Goal: Navigation & Orientation: Find specific page/section

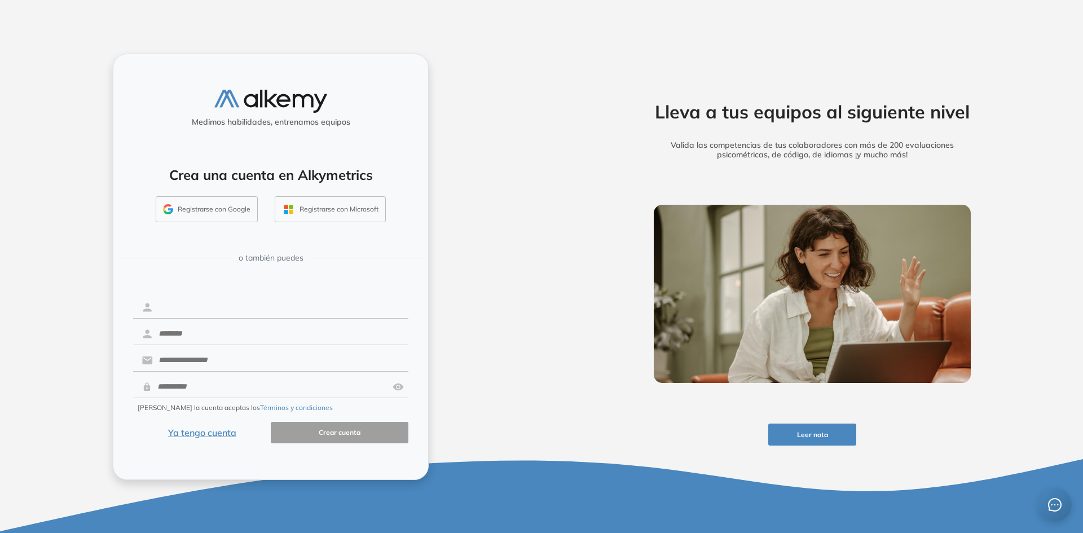
click at [192, 305] on input "text" at bounding box center [280, 307] width 255 height 21
click at [324, 275] on div "Medimos habilidades, entrenamos equipos Crea una cuenta en Alkymetrics Registra…" at bounding box center [271, 267] width 316 height 426
click at [203, 434] on button "Ya tengo cuenta" at bounding box center [202, 433] width 138 height 22
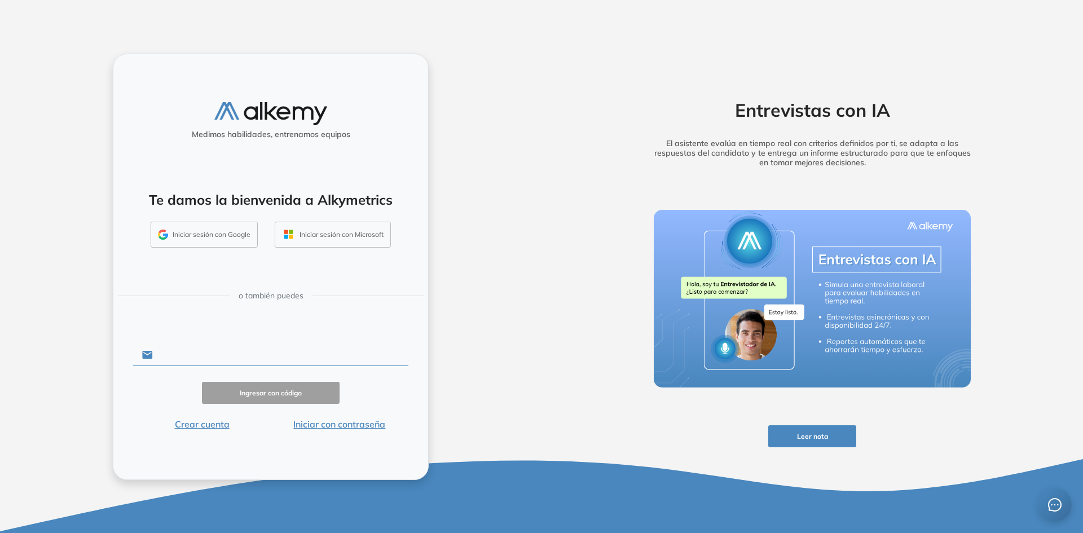
click at [217, 350] on input "text" at bounding box center [280, 354] width 255 height 21
type input "**********"
click at [237, 403] on button "Ingresar con código" at bounding box center [271, 393] width 138 height 22
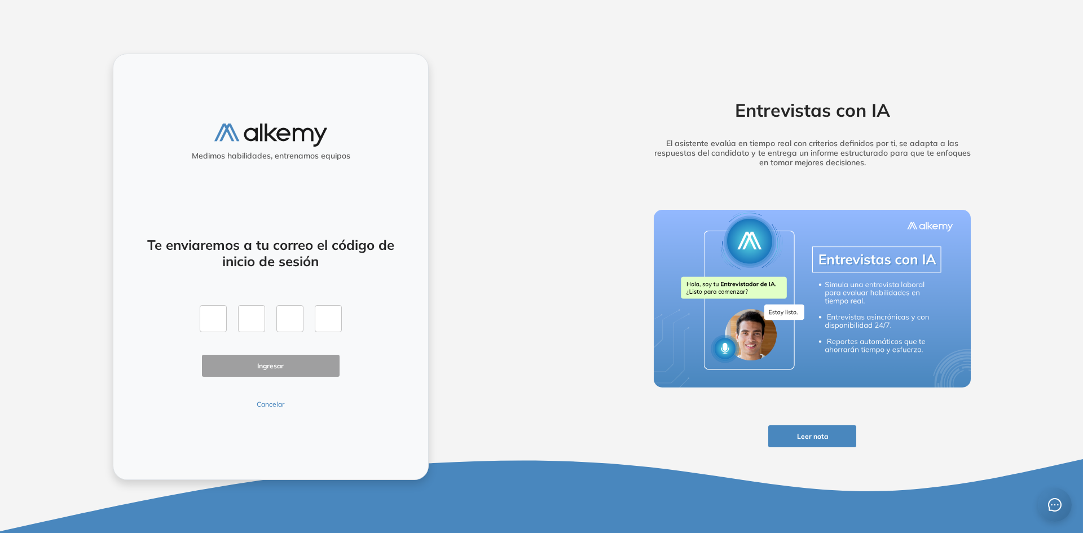
click at [271, 404] on button "Cancelar" at bounding box center [271, 404] width 138 height 10
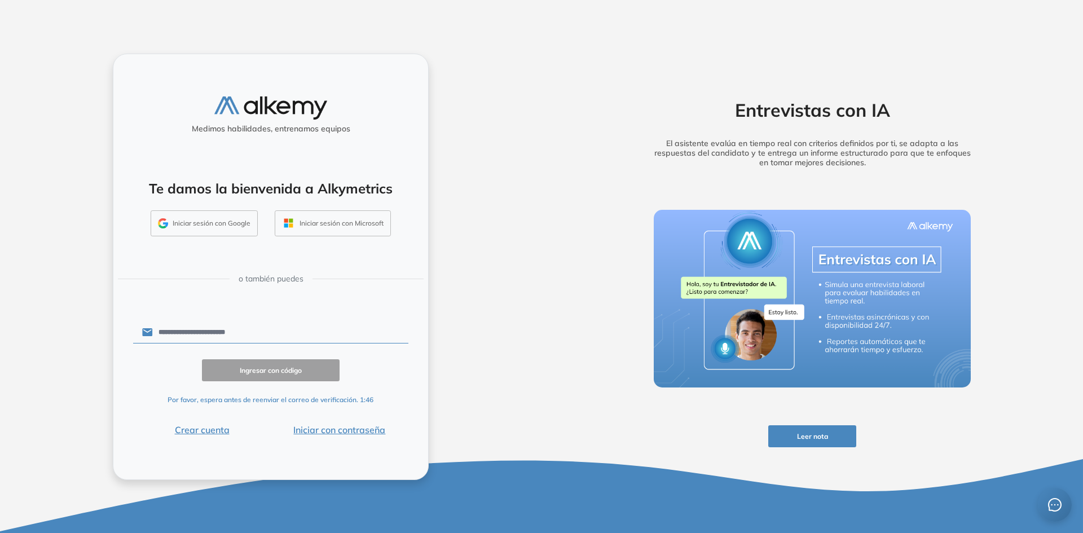
click at [322, 427] on button "Iniciar con contraseña" at bounding box center [340, 430] width 138 height 14
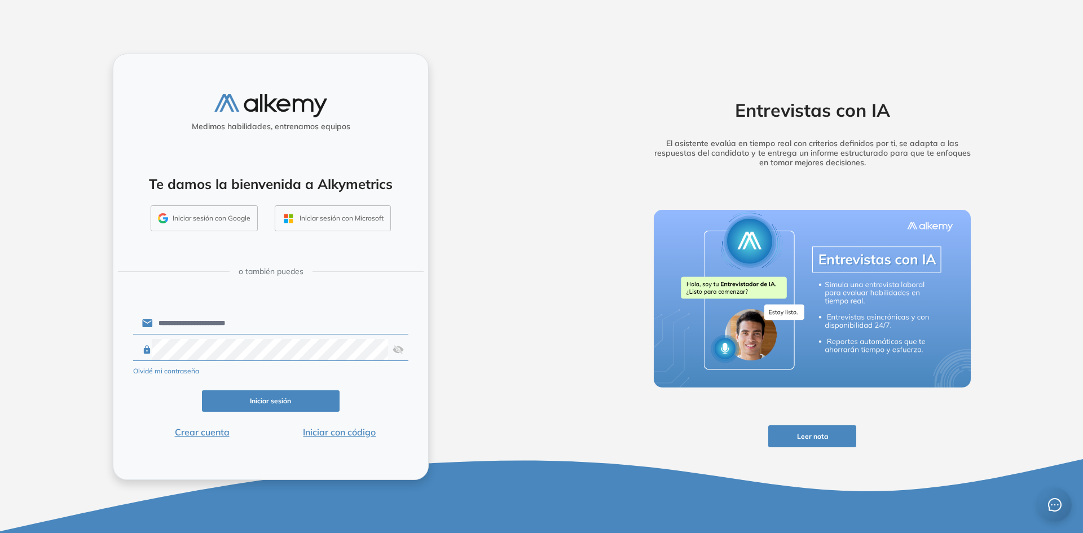
click at [295, 398] on button "Iniciar sesión" at bounding box center [271, 401] width 138 height 22
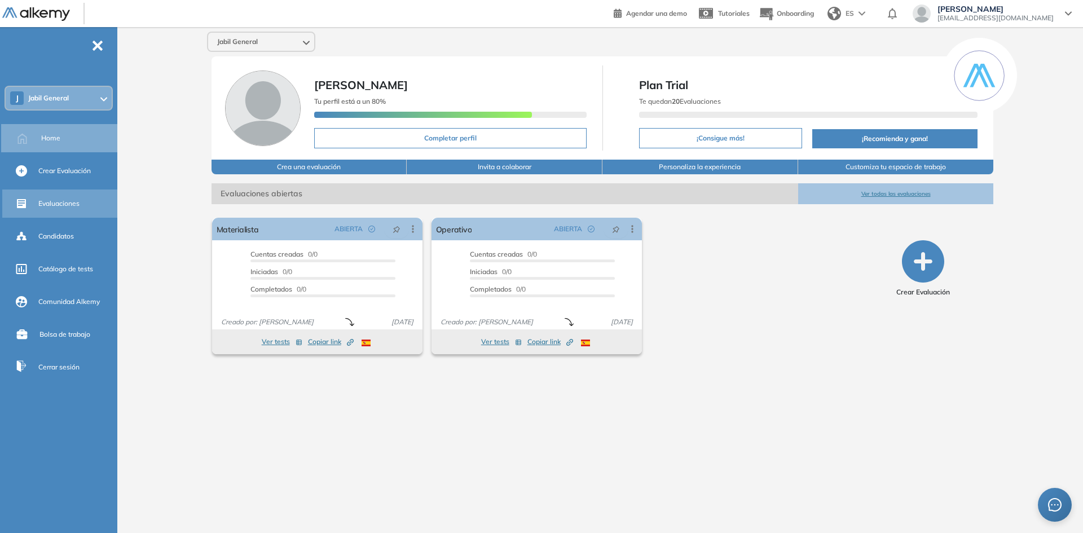
click at [58, 207] on span "Evaluaciones" at bounding box center [58, 204] width 41 height 10
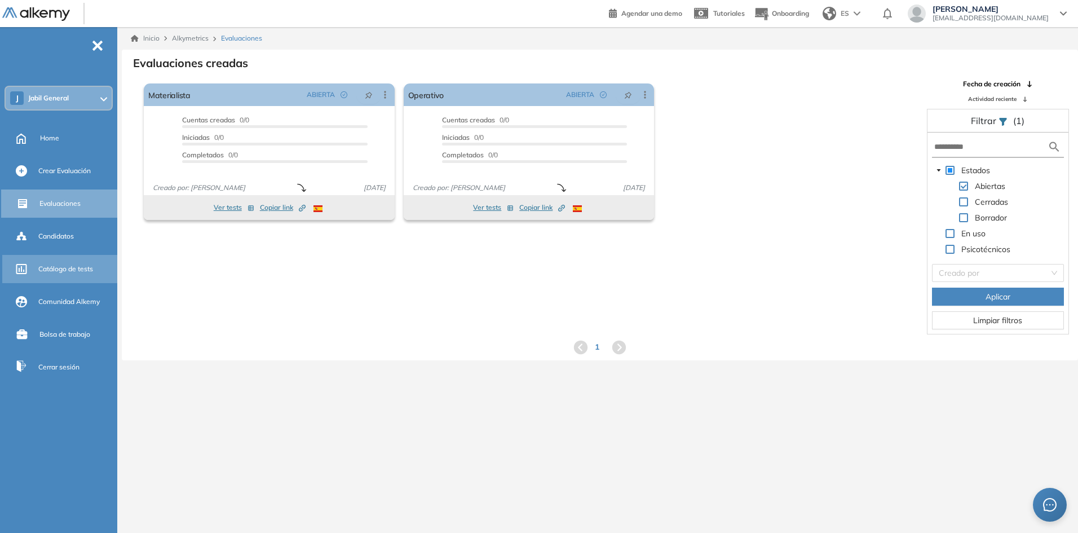
click at [42, 272] on span "Catálogo de tests" at bounding box center [65, 269] width 55 height 10
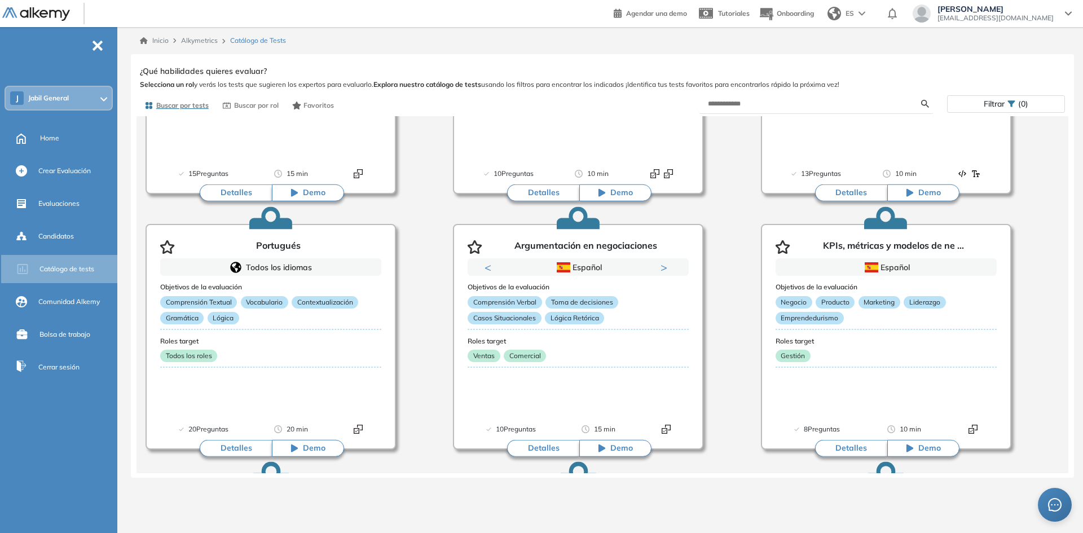
scroll to position [2879, 0]
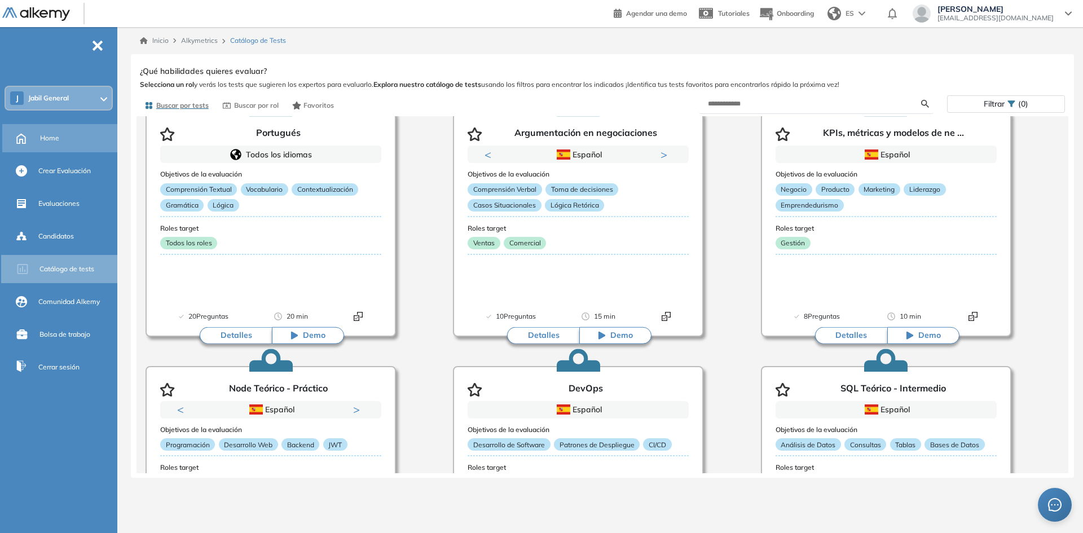
click at [81, 142] on div "Home" at bounding box center [77, 138] width 75 height 19
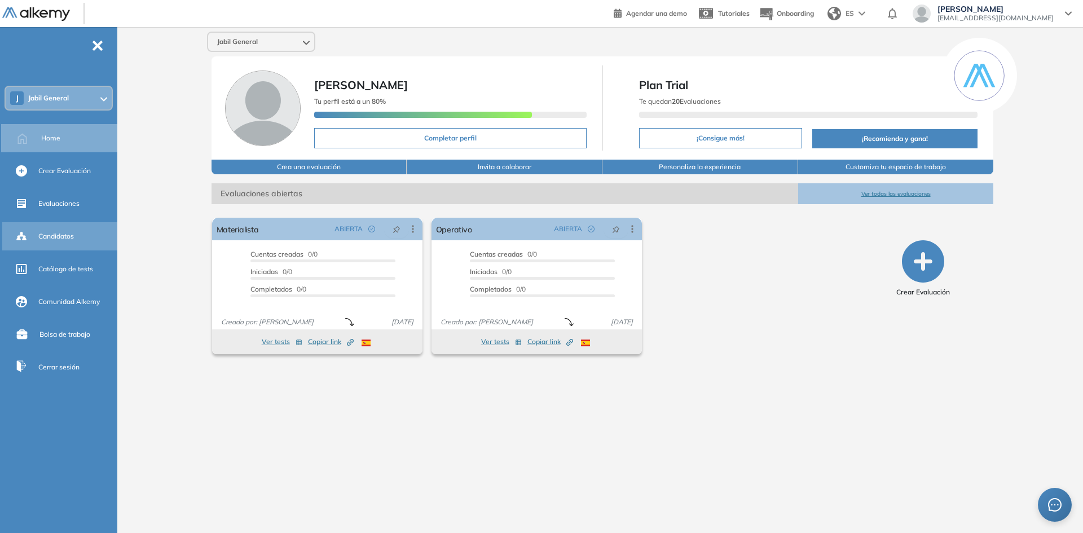
click at [71, 246] on div "Candidatos" at bounding box center [60, 236] width 117 height 28
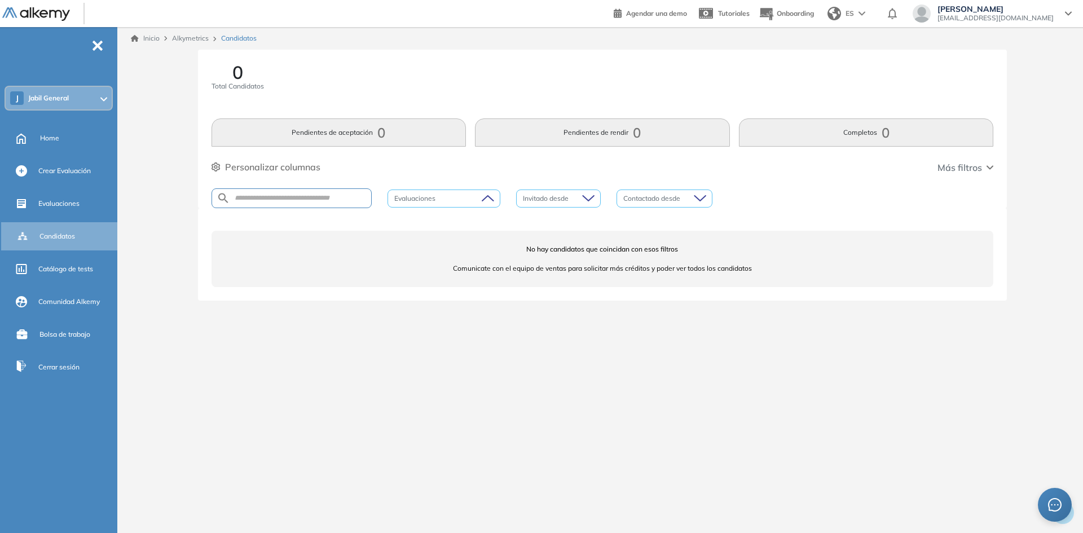
click at [480, 200] on div at bounding box center [438, 199] width 96 height 14
click at [447, 220] on div "Operativo" at bounding box center [443, 220] width 99 height 12
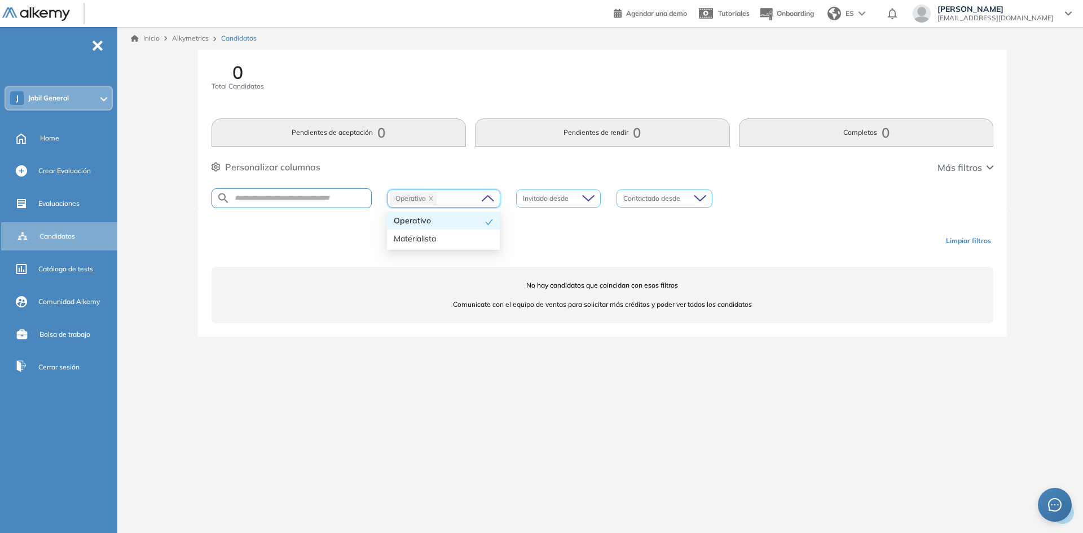
click at [537, 196] on input "search" at bounding box center [554, 198] width 63 height 17
click at [658, 196] on input "search" at bounding box center [660, 198] width 74 height 17
click at [77, 349] on ul "J Jabil General Home Crear Evaluación Evaluaciones Candidatos Catálogo de tests…" at bounding box center [58, 213] width 117 height 336
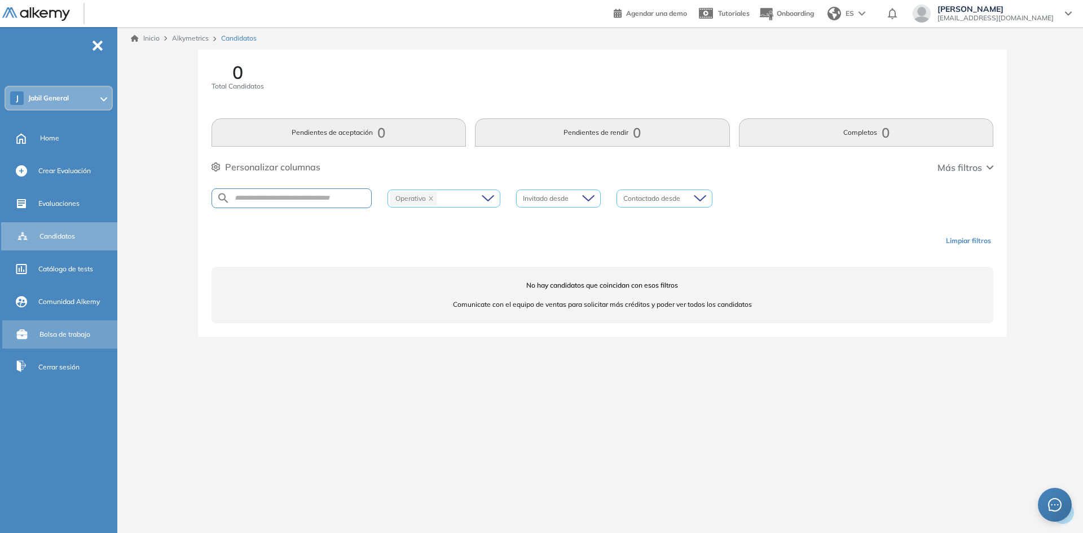
click at [71, 338] on span "Bolsa de trabajo" at bounding box center [64, 334] width 51 height 10
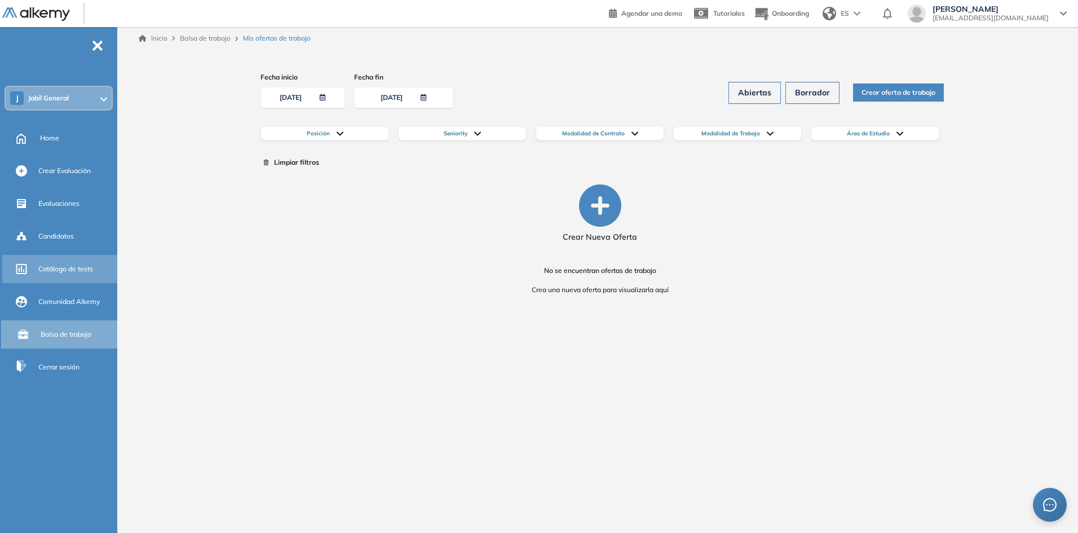
click at [74, 265] on span "Catálogo de tests" at bounding box center [65, 269] width 55 height 10
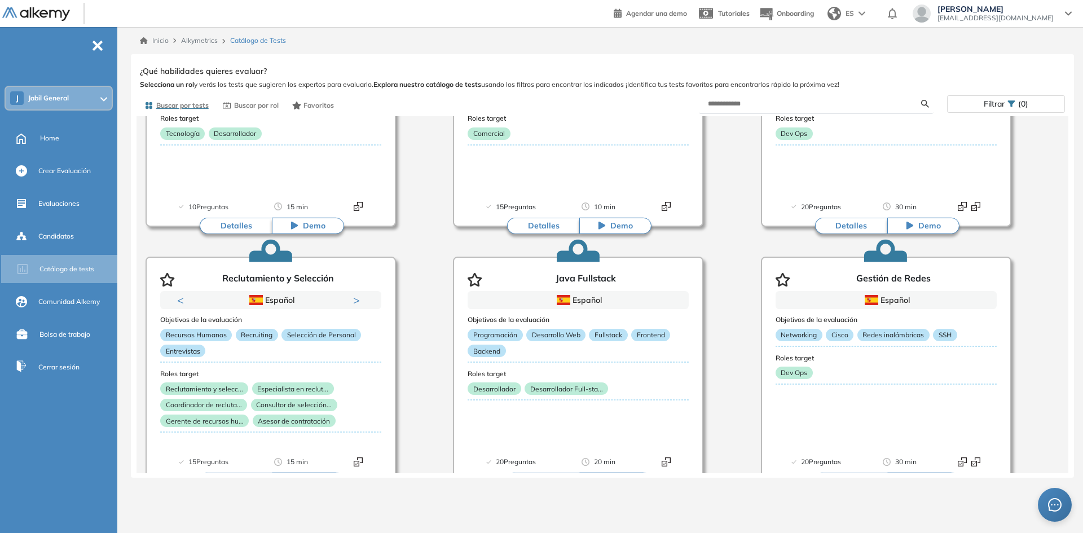
scroll to position [12473, 0]
